Goal: Information Seeking & Learning: Learn about a topic

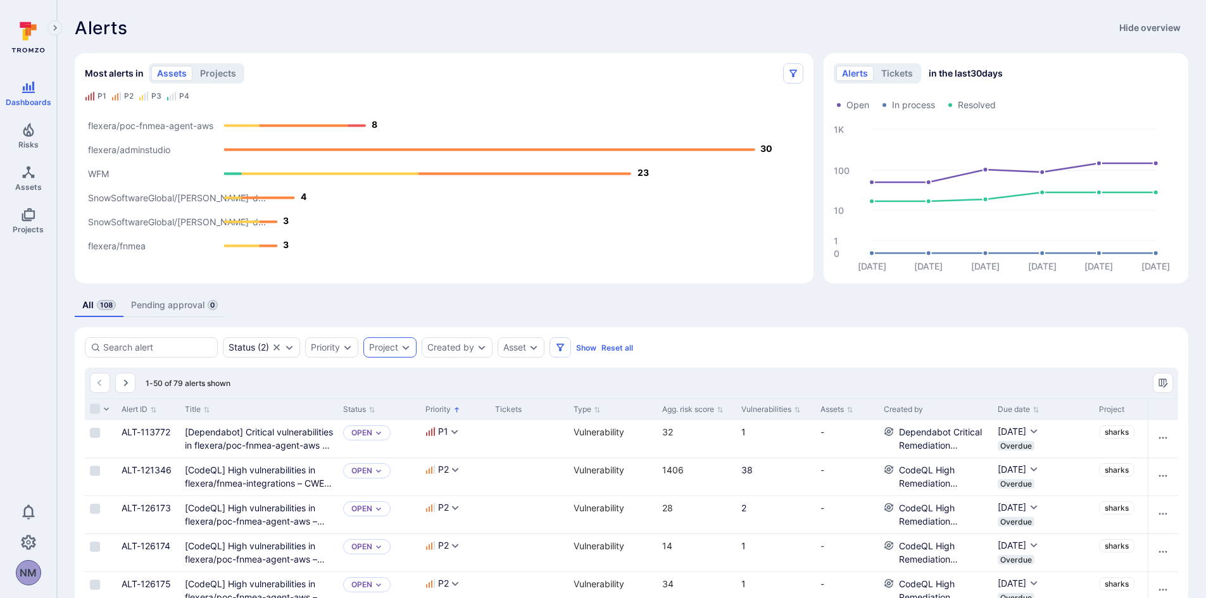
click at [414, 350] on div "Project" at bounding box center [389, 348] width 53 height 20
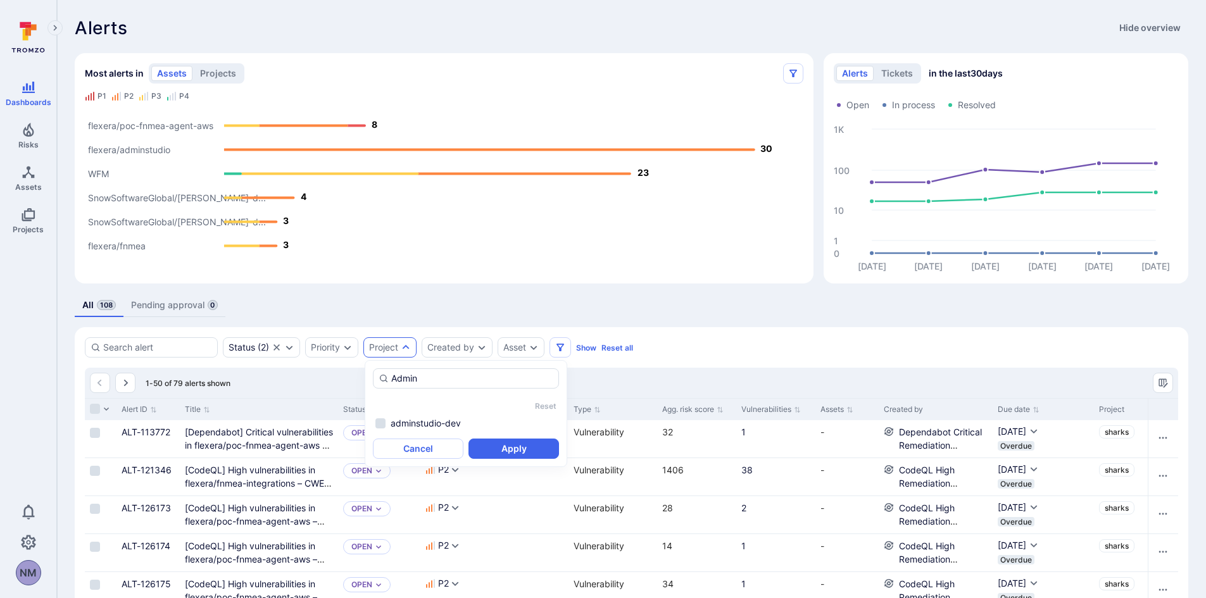
type input "Admin"
click at [458, 305] on div "All 108 Pending approval 0" at bounding box center [632, 305] width 1114 height 23
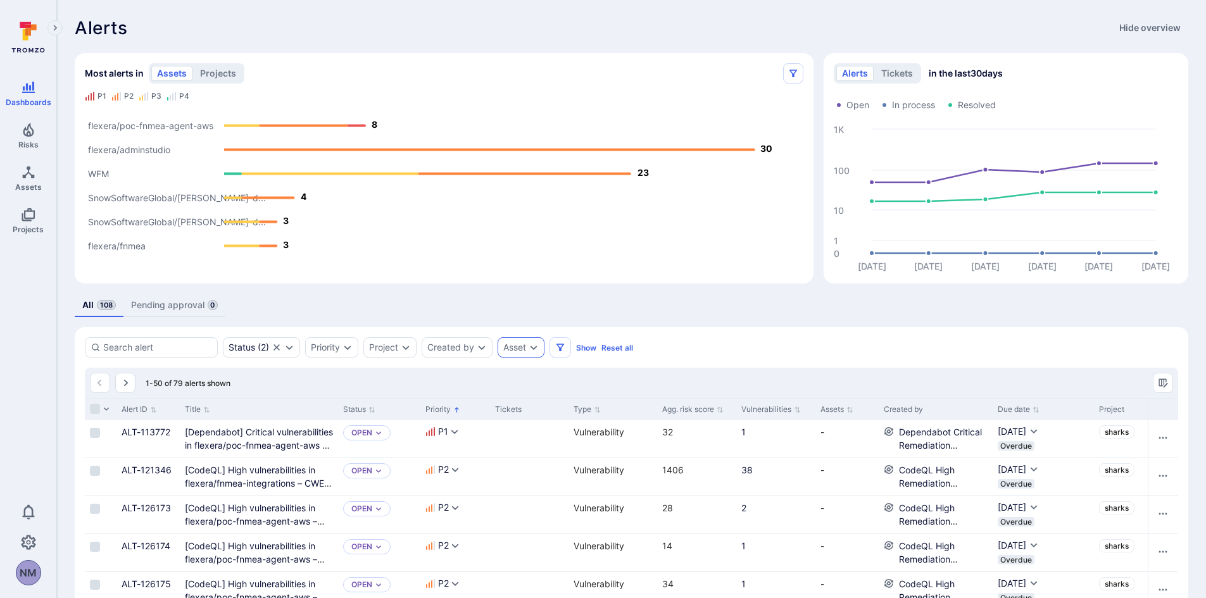
click at [537, 349] on icon "Expand dropdown" at bounding box center [534, 348] width 7 height 4
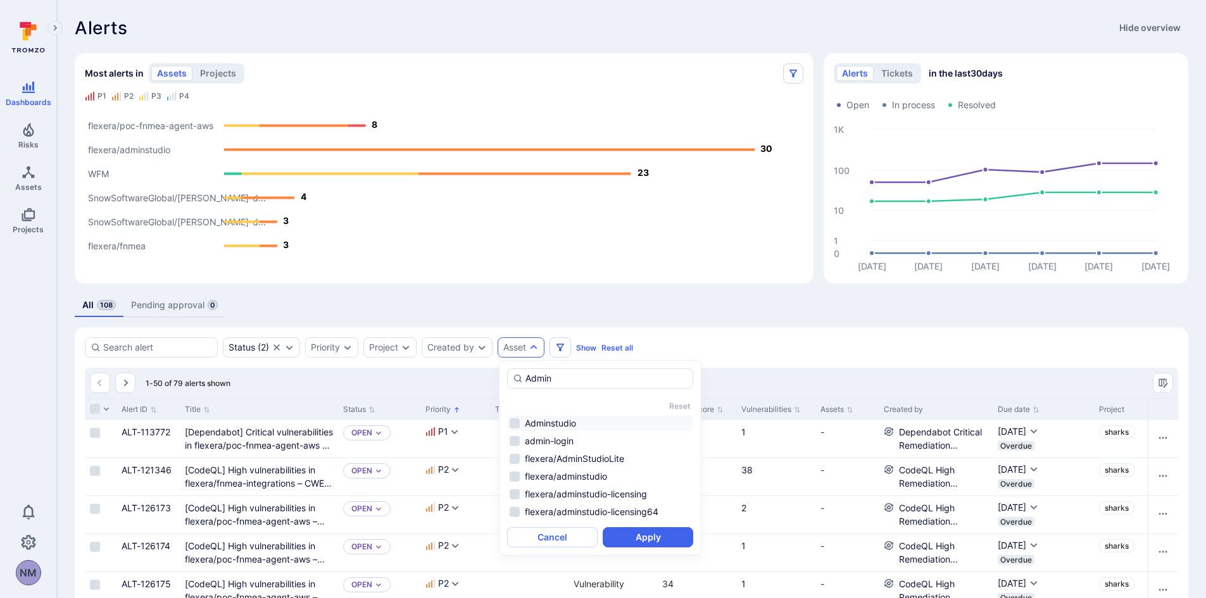
click at [514, 424] on li "Adminstudio" at bounding box center [600, 423] width 186 height 15
type input "Admin"
click at [646, 532] on button "Apply" at bounding box center [648, 537] width 91 height 20
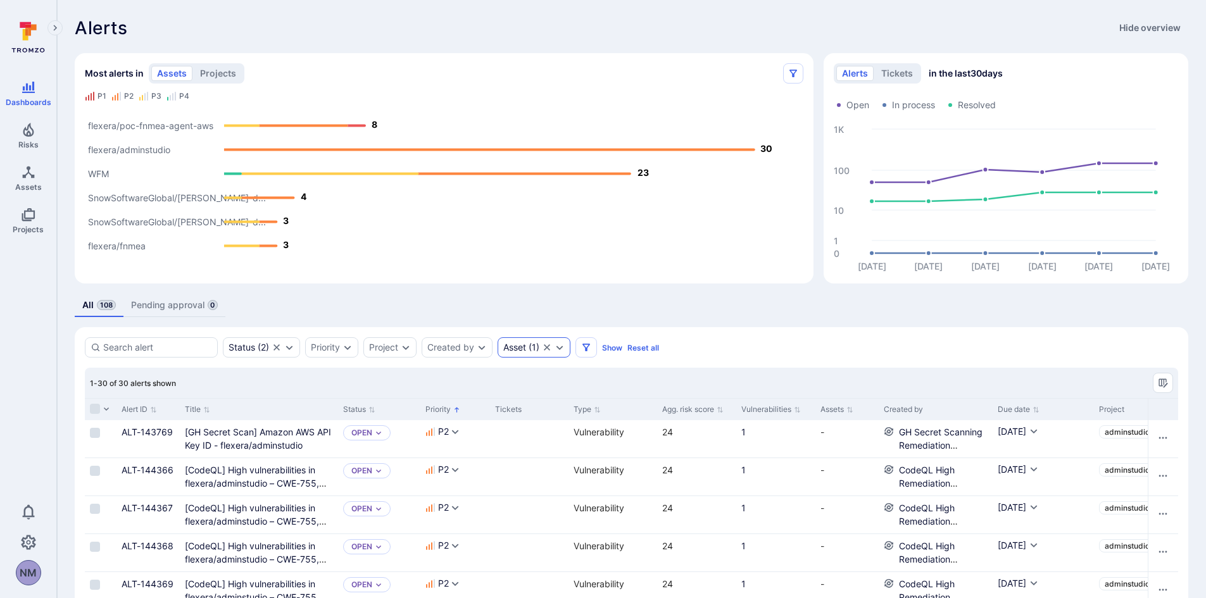
click at [560, 350] on icon "Expand dropdown" at bounding box center [560, 348] width 10 height 10
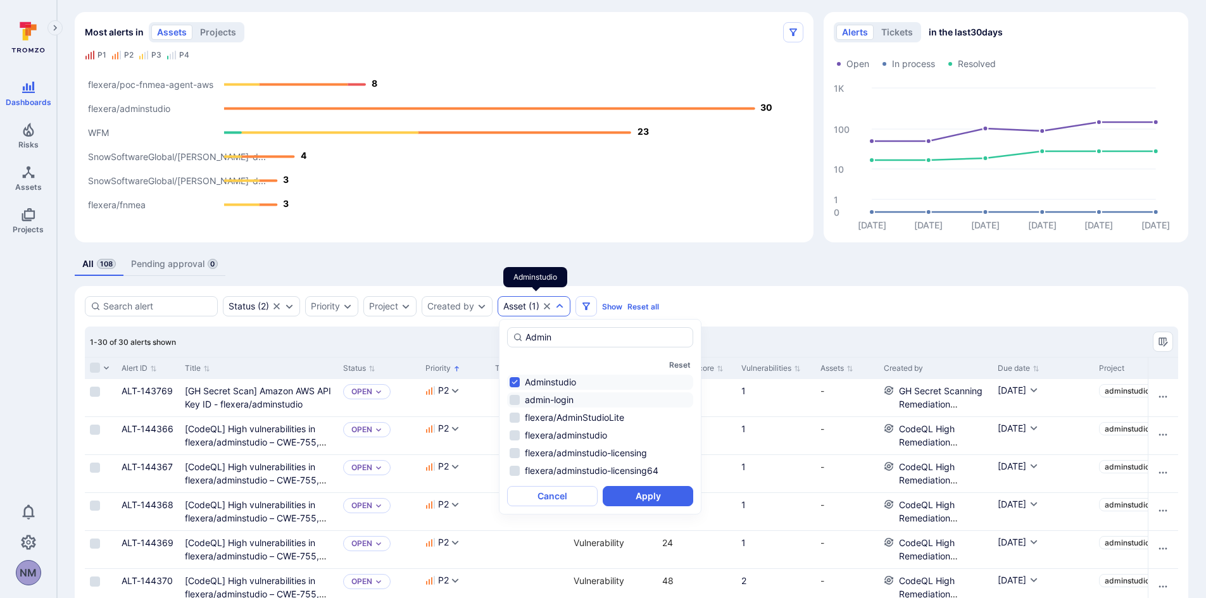
scroll to position [63, 0]
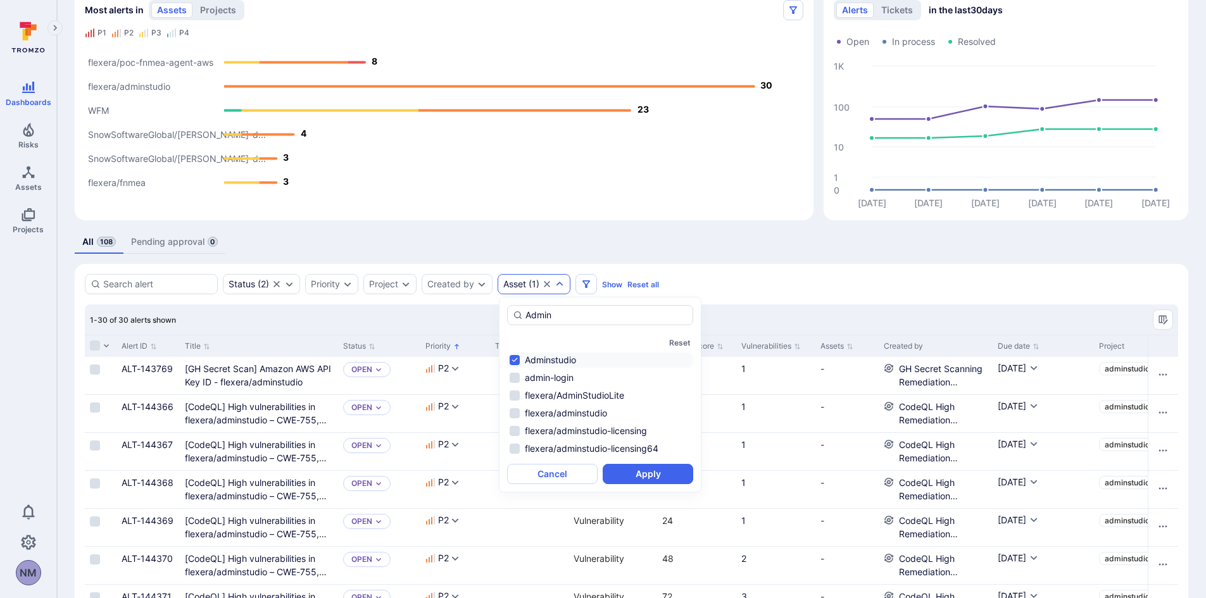
click at [759, 319] on div "1-30 of 30 alerts shown" at bounding box center [632, 320] width 1094 height 30
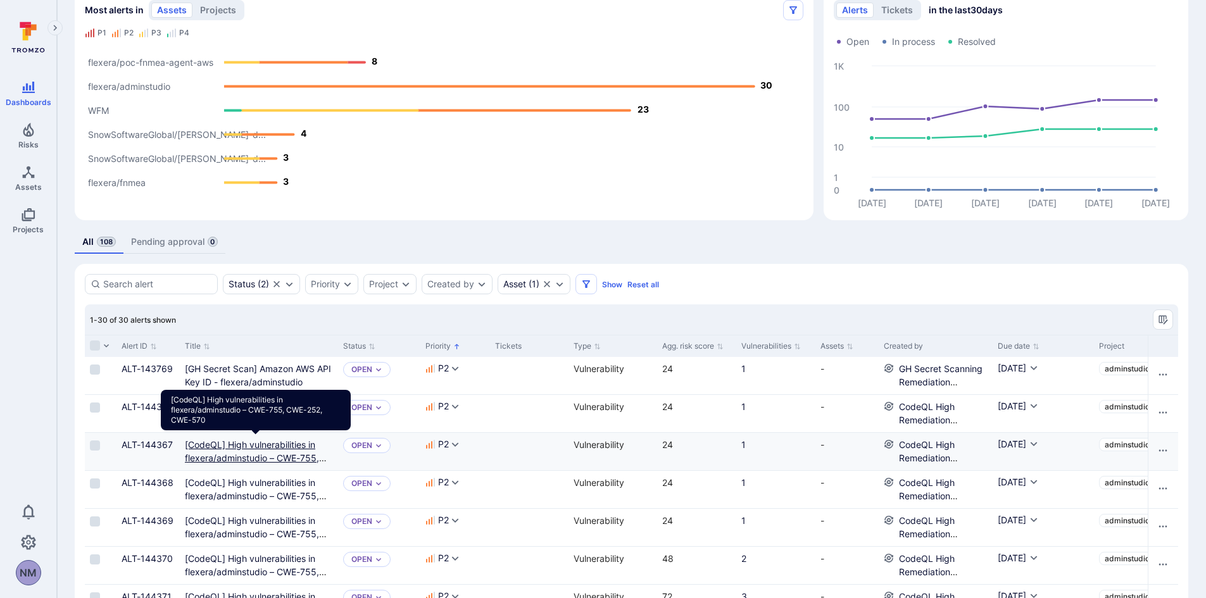
click at [255, 455] on CWE-570"] "[CodeQL] High vulnerabilities in flexera/adminstudio – CWE-755, CWE-252, CWE-570" at bounding box center [256, 457] width 142 height 37
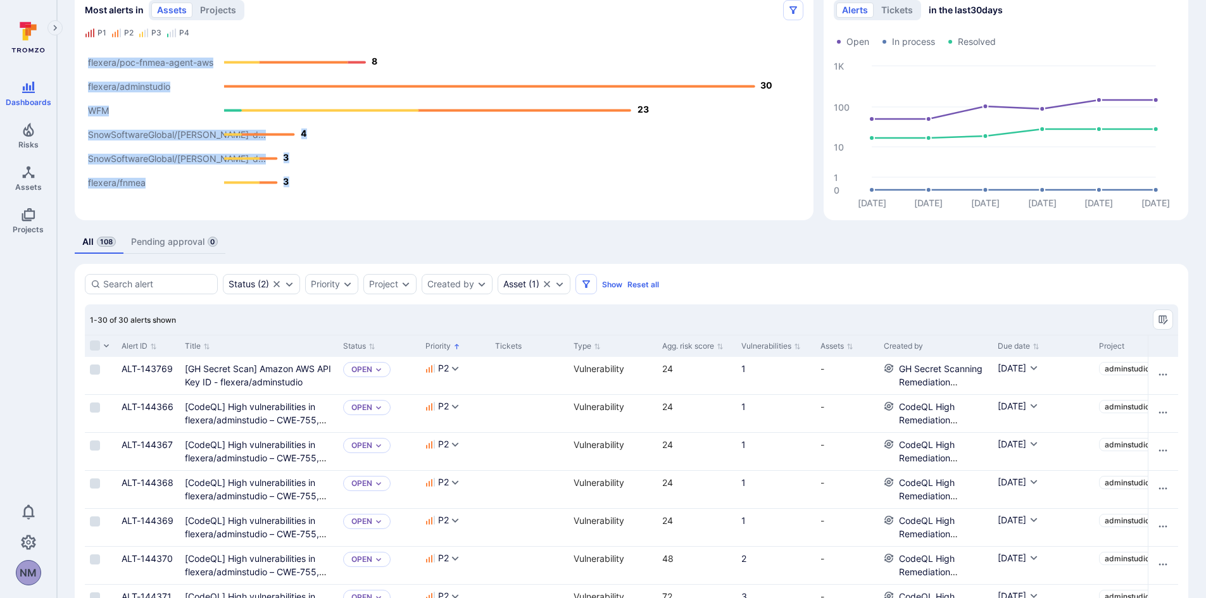
drag, startPoint x: 638, startPoint y: 107, endPoint x: 654, endPoint y: 108, distance: 15.2
click at [654, 108] on icon "flexera/fnmea SnowSoftwareGlobal/[PERSON_NAME]-d... SnowSoftwareGlobal/[PERSON_…" at bounding box center [444, 122] width 719 height 158
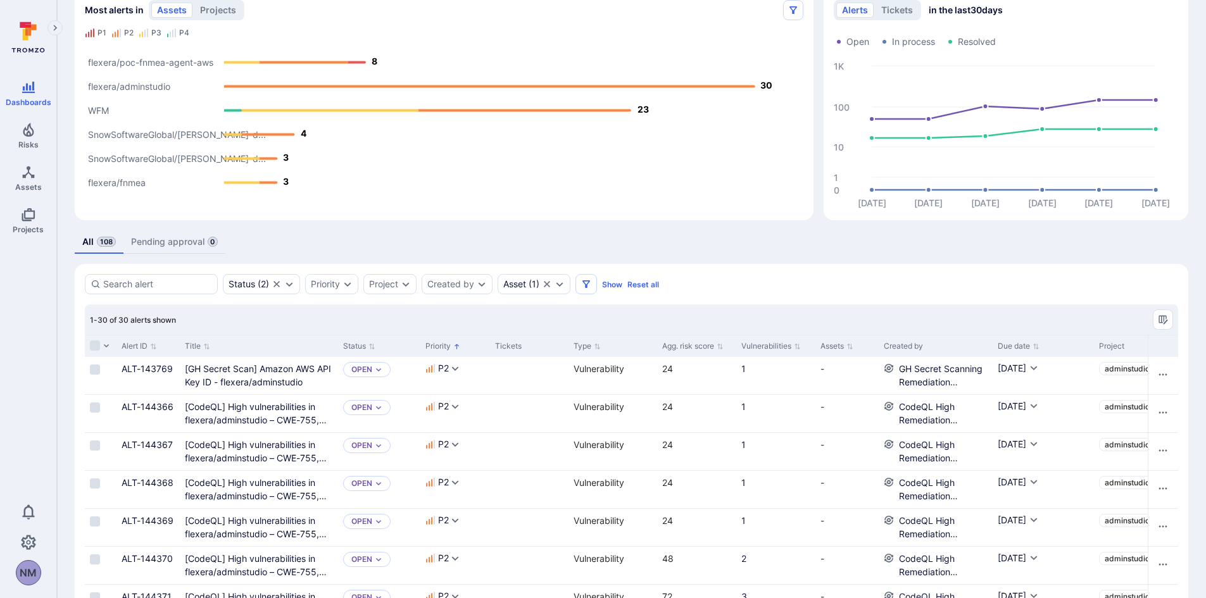
click at [492, 236] on div "All 108 Pending approval 0" at bounding box center [632, 241] width 1114 height 23
click at [284, 316] on div "1-30 of 30 alerts shown" at bounding box center [632, 320] width 1094 height 30
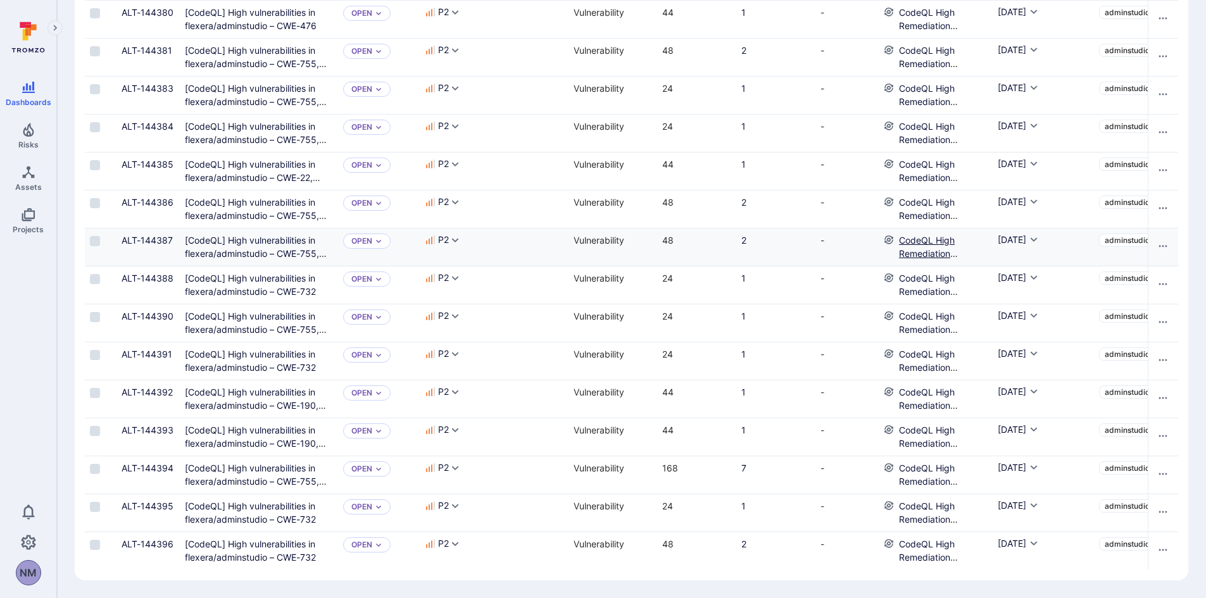
scroll to position [996, 0]
click at [30, 353] on div "Dashboards Risks Assets Projects 0 NM" at bounding box center [28, 300] width 56 height 571
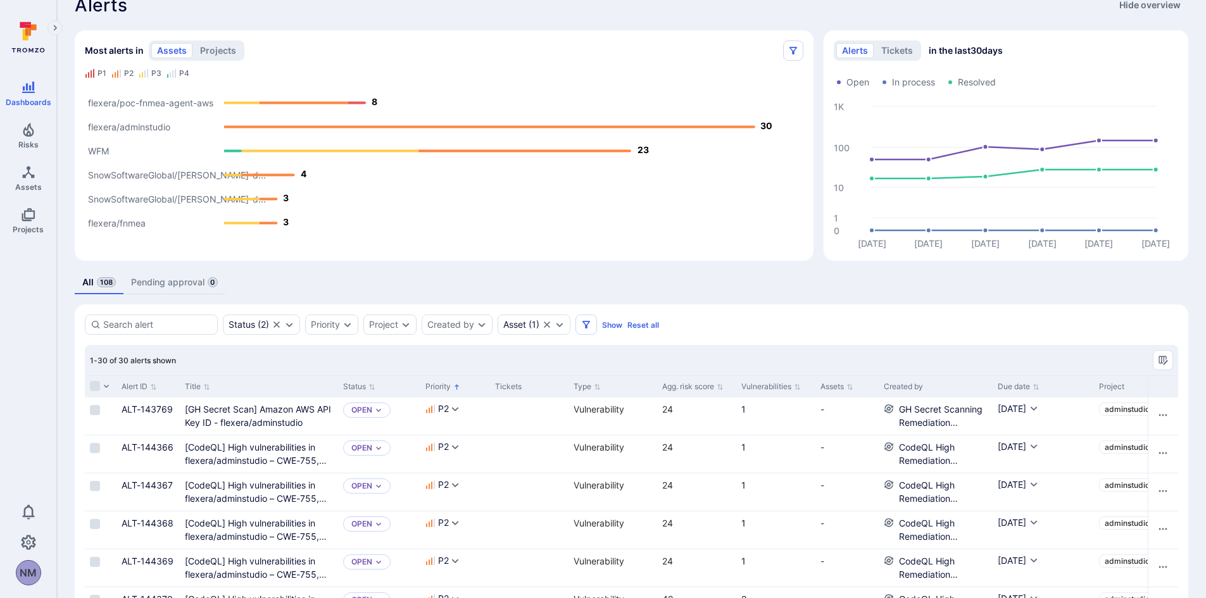
scroll to position [0, 0]
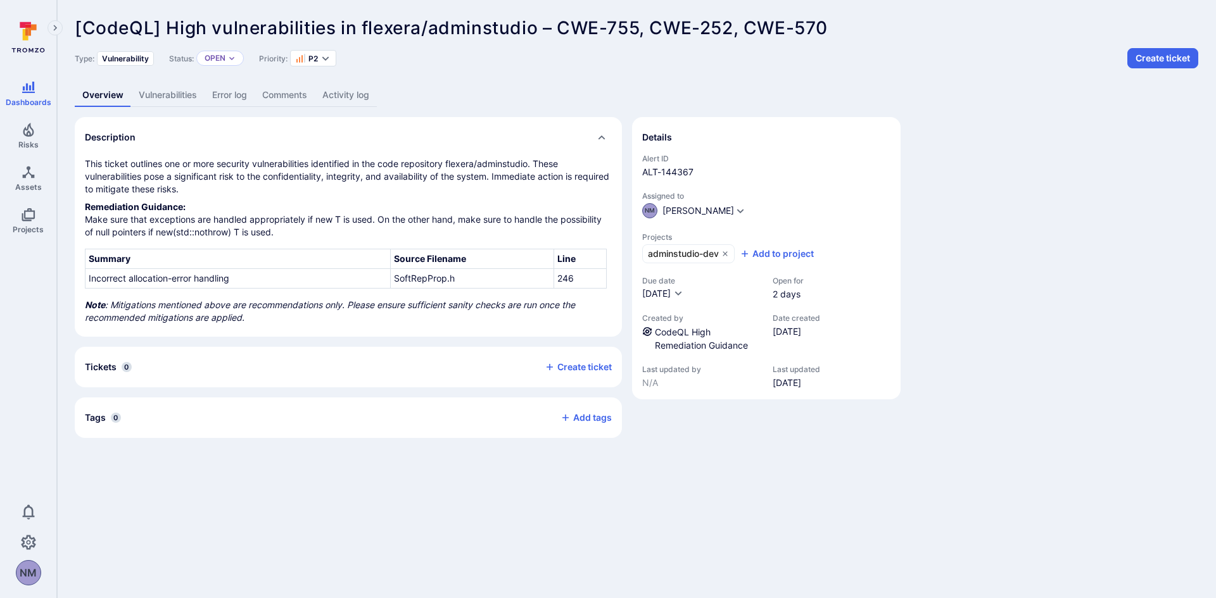
click at [194, 101] on link "Vulnerabilities" at bounding box center [167, 95] width 73 height 23
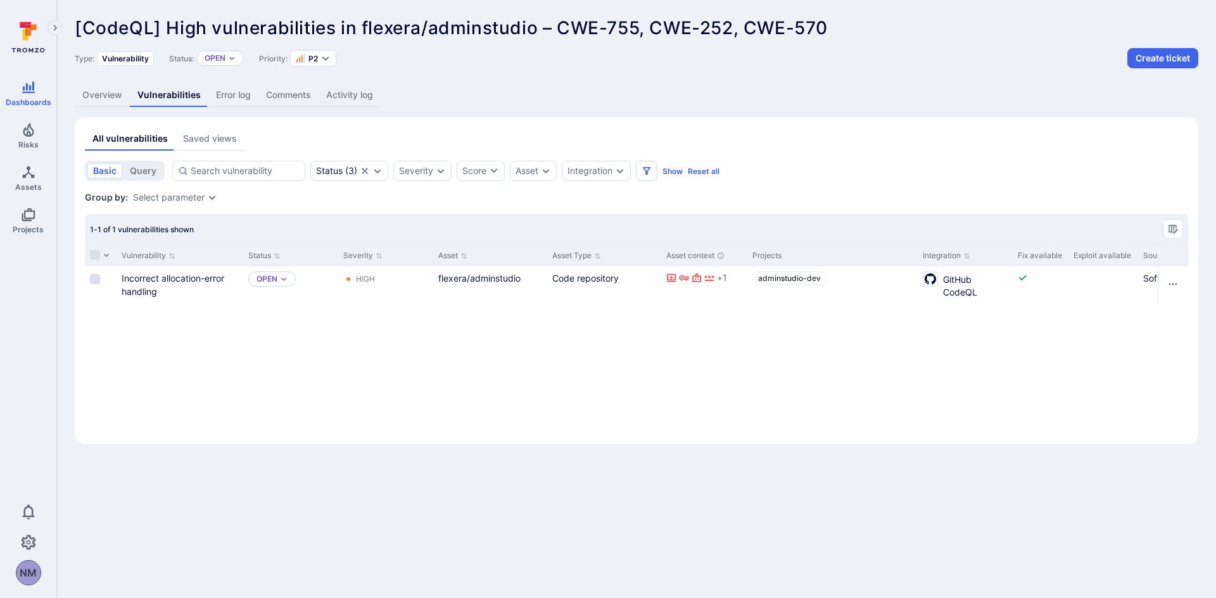
click at [242, 91] on link "Error log" at bounding box center [233, 95] width 50 height 23
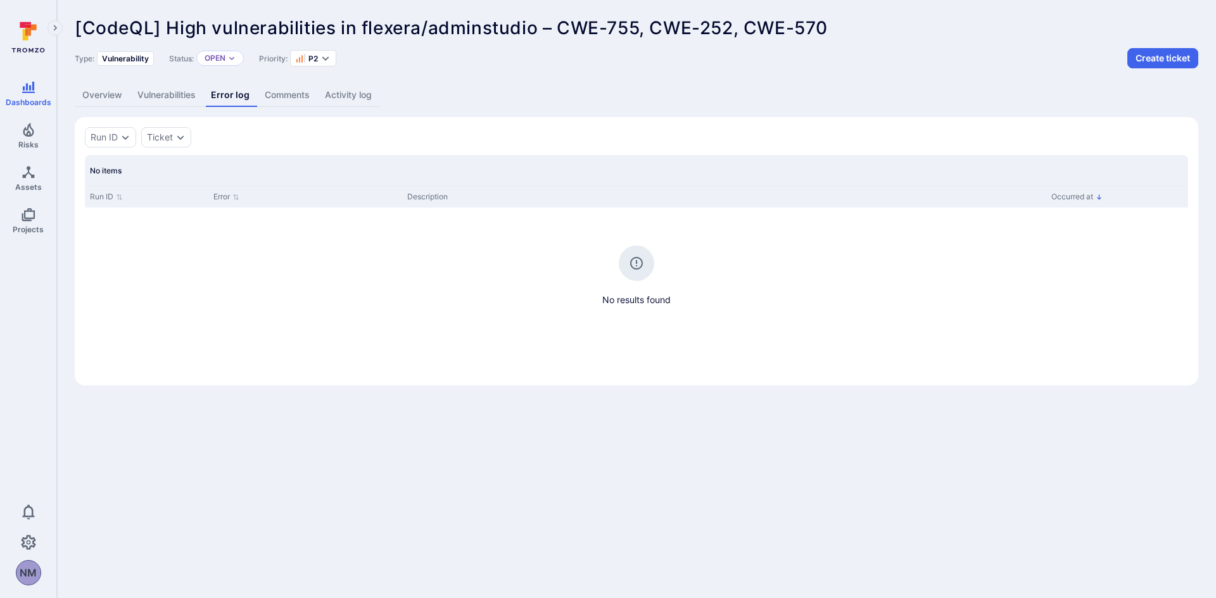
click at [100, 98] on link "Overview" at bounding box center [102, 95] width 55 height 23
